Goal: Navigation & Orientation: Go to known website

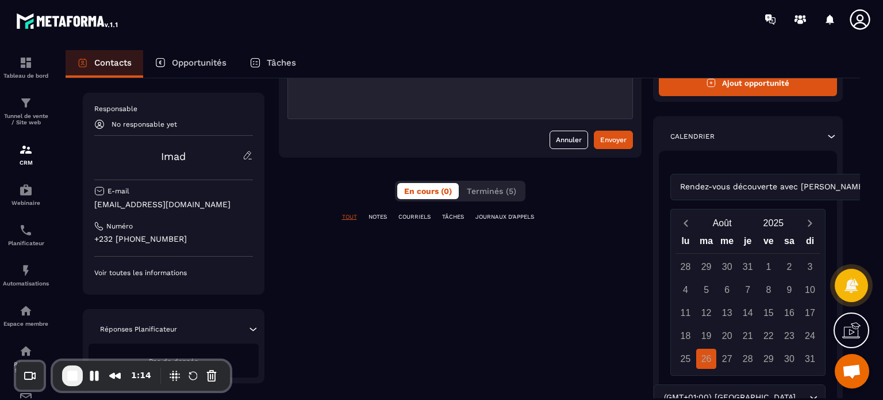
scroll to position [220, 0]
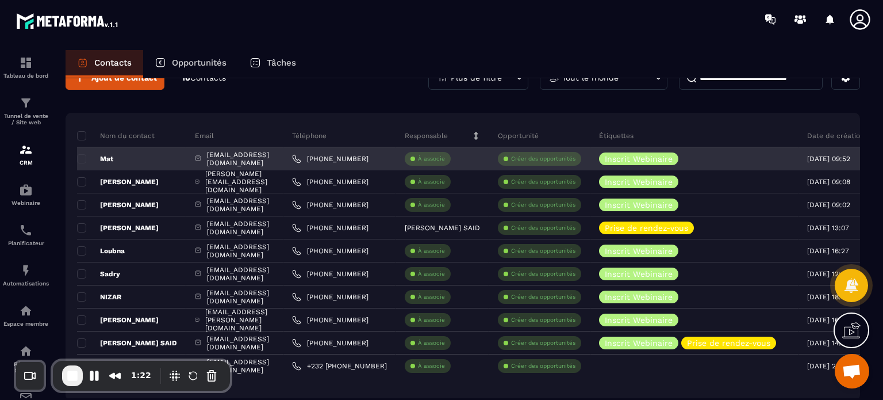
scroll to position [1, 0]
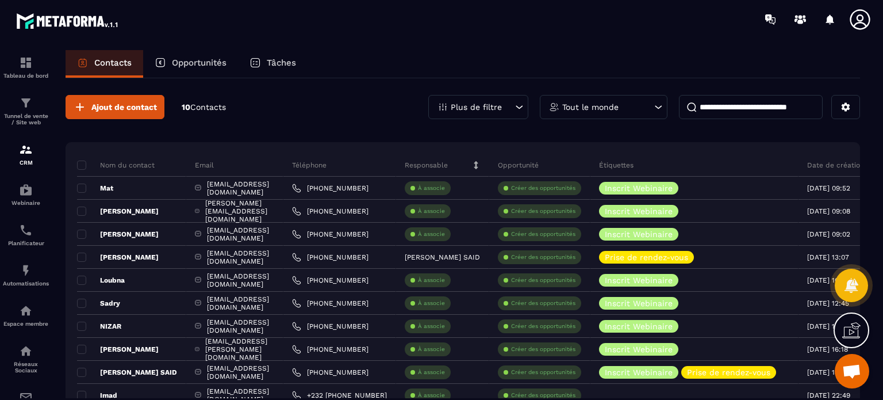
click at [855, 21] on icon at bounding box center [860, 19] width 23 height 23
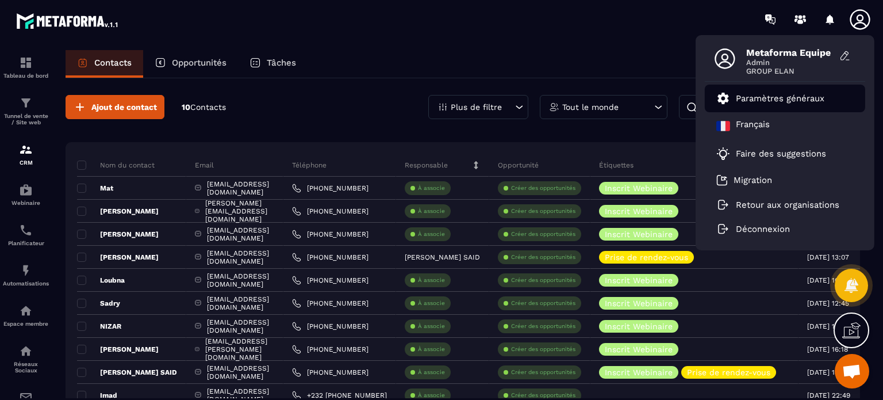
click at [778, 96] on p "Paramètres généraux" at bounding box center [780, 98] width 89 height 10
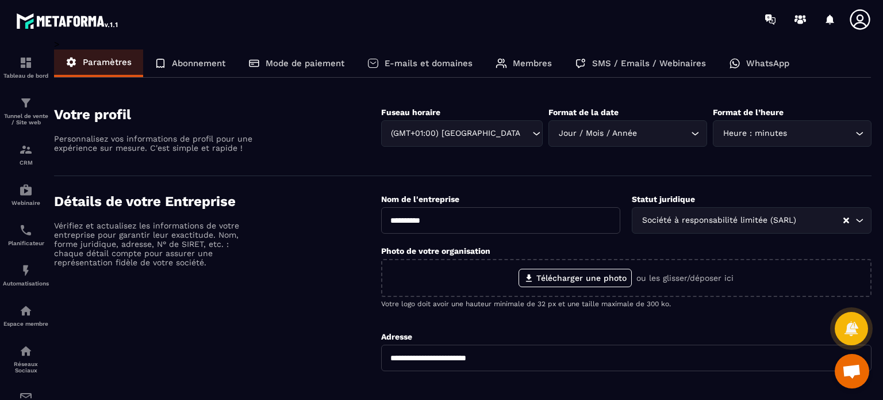
click at [847, 19] on div at bounding box center [818, 19] width 118 height 23
click at [855, 22] on icon at bounding box center [860, 19] width 23 height 23
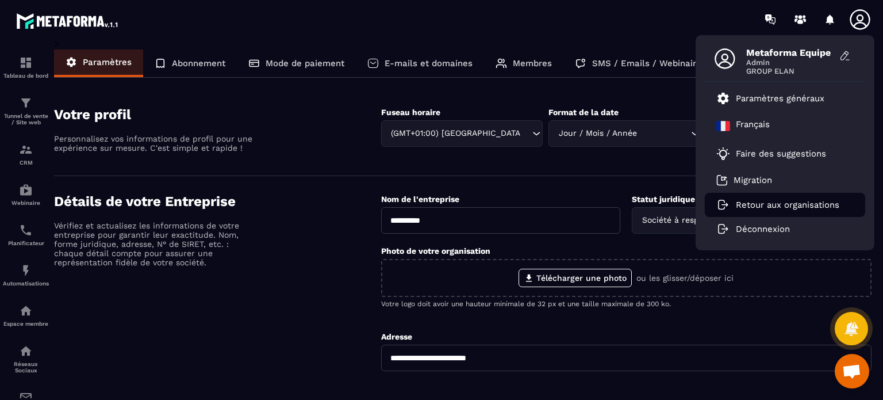
click at [752, 201] on p "Retour aux organisations" at bounding box center [787, 204] width 103 height 10
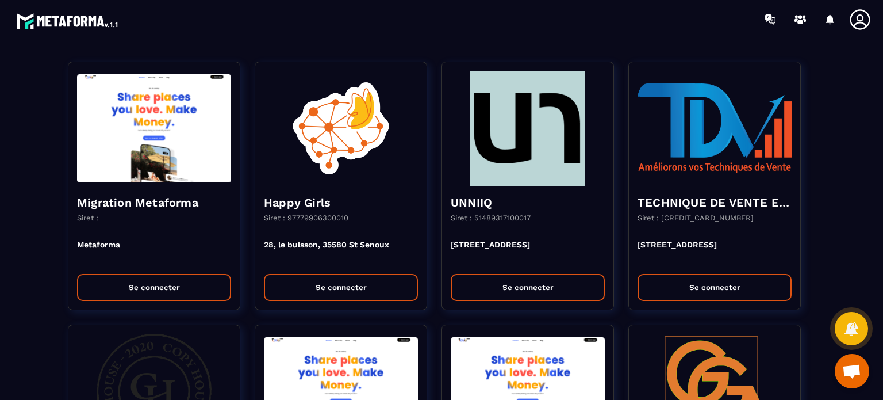
click at [445, 43] on section "Migration Metaforma Siret : Metaforma Se connecter Happy Girls Siret : 97779906…" at bounding box center [441, 219] width 883 height 361
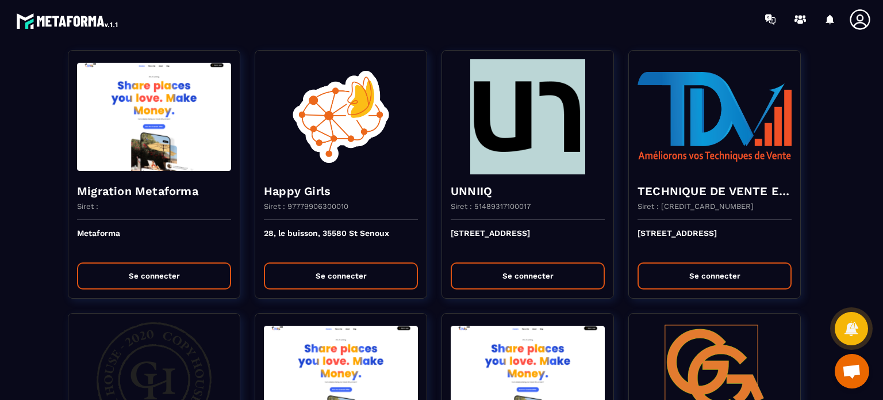
click at [486, 26] on div at bounding box center [509, 19] width 748 height 39
click at [586, 26] on div at bounding box center [509, 19] width 748 height 39
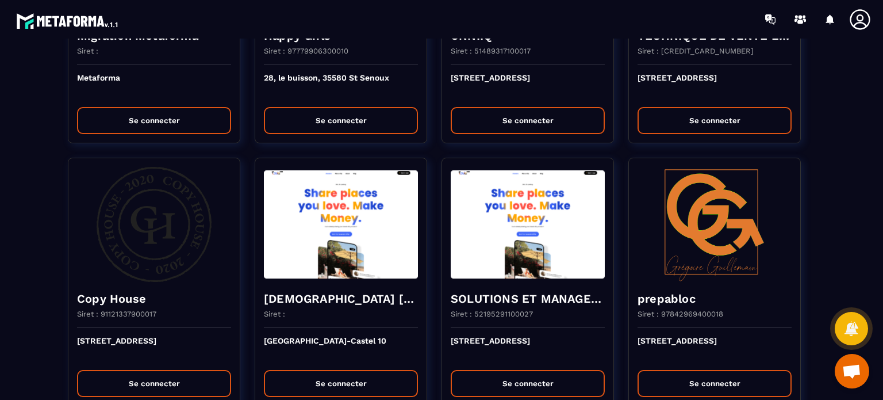
scroll to position [172, 0]
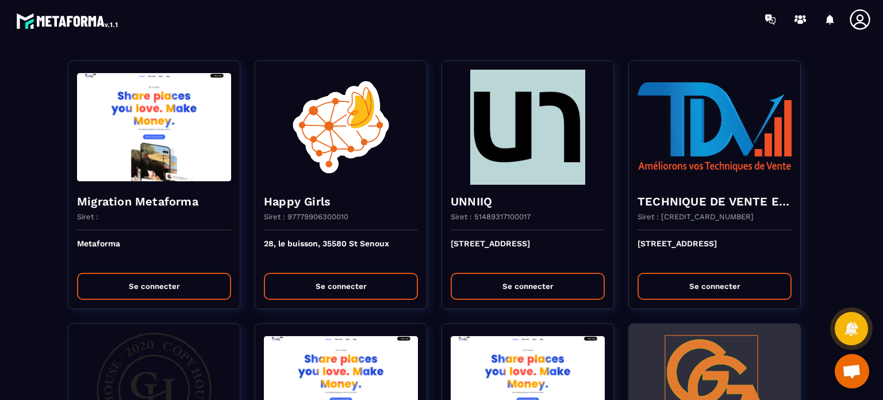
scroll to position [0, 0]
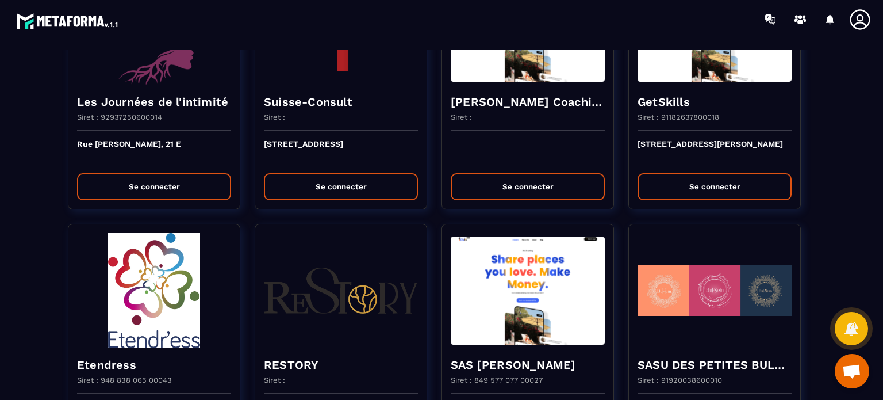
scroll to position [1679, 0]
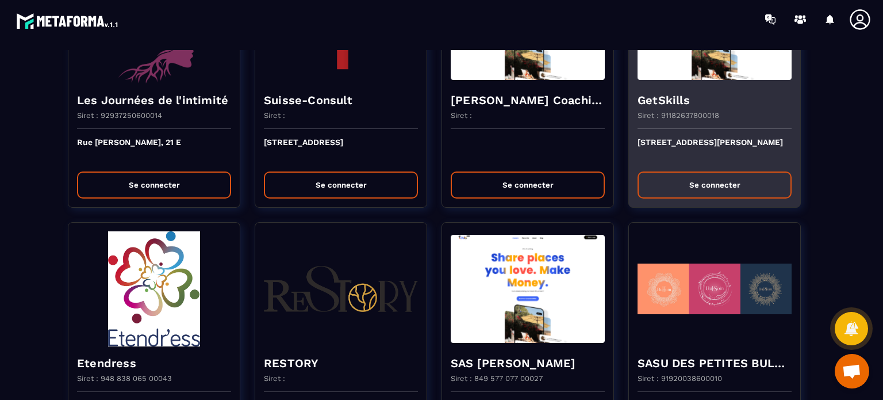
click at [706, 186] on button "Se connecter" at bounding box center [715, 184] width 154 height 27
